Goal: Use online tool/utility

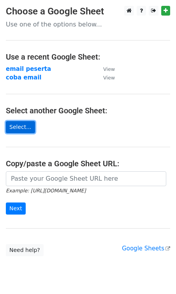
click at [17, 127] on link "Select..." at bounding box center [20, 127] width 29 height 12
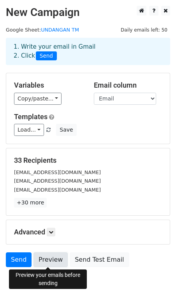
click at [41, 257] on link "Preview" at bounding box center [51, 260] width 34 height 15
click at [47, 264] on link "Preview" at bounding box center [51, 260] width 34 height 15
click at [48, 262] on link "Preview" at bounding box center [51, 260] width 34 height 15
